Goal: Find specific page/section: Find specific page/section

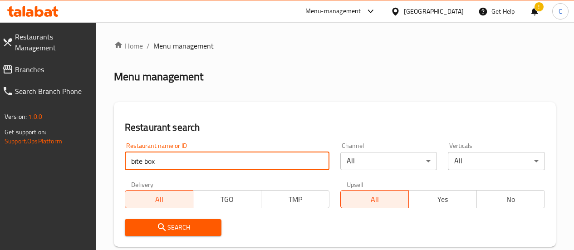
scroll to position [45, 0]
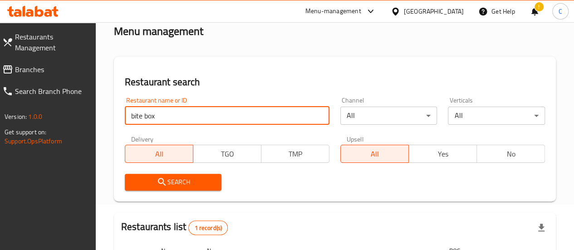
drag, startPoint x: 0, startPoint y: 0, endPoint x: 179, endPoint y: 112, distance: 210.9
click at [179, 112] on input "bite box" at bounding box center [227, 116] width 205 height 18
click at [174, 181] on span "Search" at bounding box center [173, 181] width 83 height 11
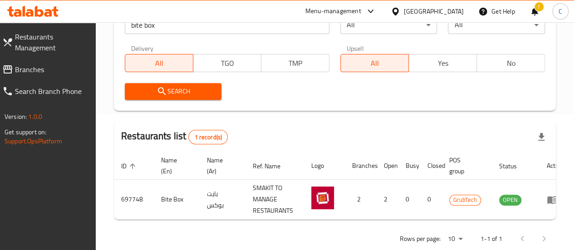
scroll to position [0, 13]
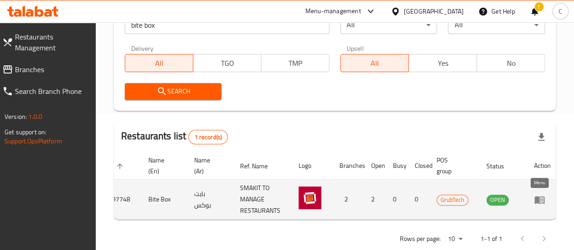
click at [541, 198] on icon "enhanced table" at bounding box center [539, 200] width 10 height 8
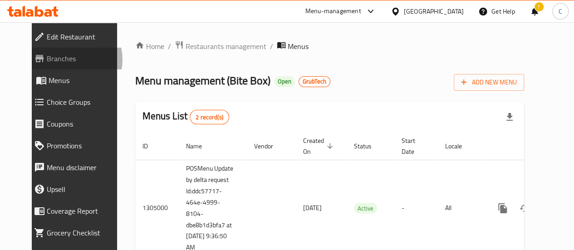
click at [47, 59] on span "Branches" at bounding box center [83, 58] width 73 height 11
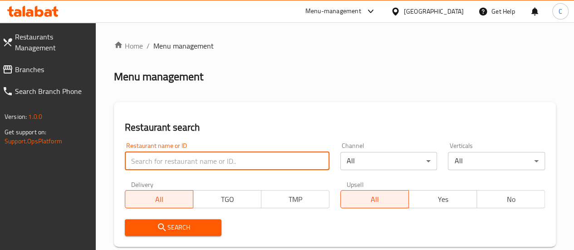
click at [156, 162] on input "search" at bounding box center [227, 161] width 205 height 18
type input "bite box"
click button "Search" at bounding box center [173, 227] width 97 height 17
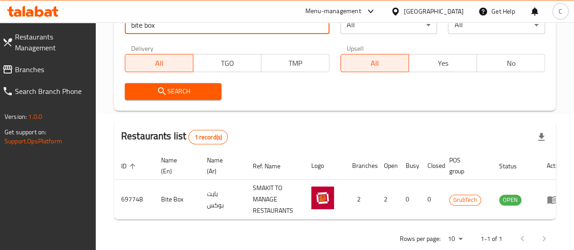
scroll to position [0, 13]
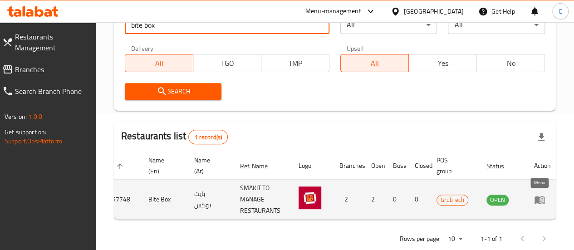
click at [536, 200] on icon "enhanced table" at bounding box center [539, 200] width 10 height 8
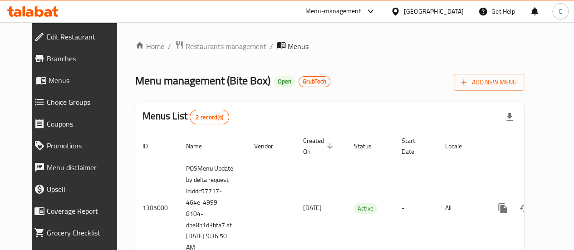
click at [47, 63] on span "Branches" at bounding box center [83, 58] width 73 height 11
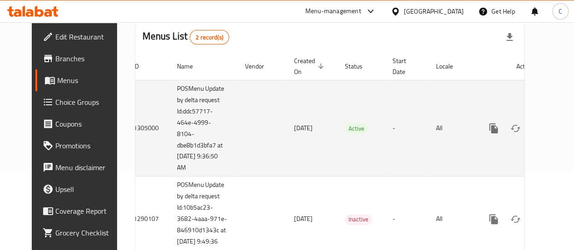
scroll to position [91, 0]
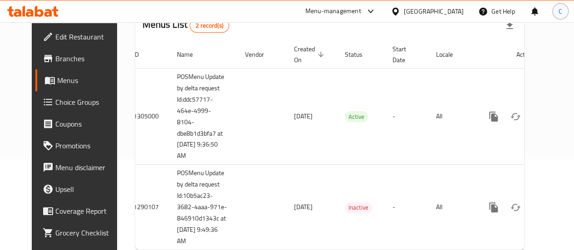
click at [562, 10] on div "C" at bounding box center [560, 11] width 16 height 16
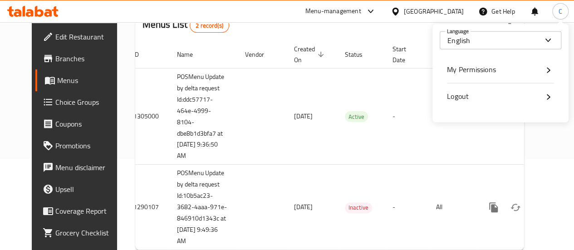
click at [460, 96] on span "Logout" at bounding box center [458, 96] width 22 height 14
